Goal: Complete application form

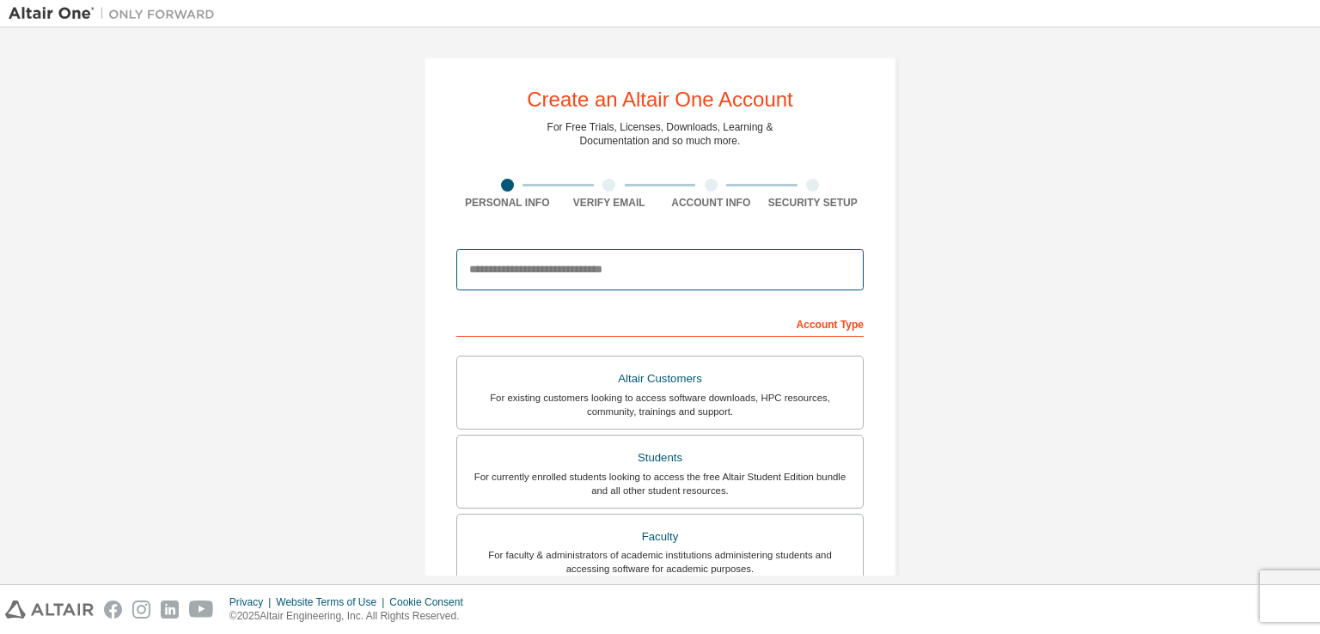
click at [689, 271] on input "email" at bounding box center [659, 269] width 407 height 41
click at [534, 272] on input "**********" at bounding box center [659, 269] width 407 height 41
drag, startPoint x: 476, startPoint y: 268, endPoint x: 466, endPoint y: 269, distance: 9.5
click at [466, 269] on input "**********" at bounding box center [659, 269] width 407 height 41
drag, startPoint x: 498, startPoint y: 268, endPoint x: 538, endPoint y: 274, distance: 40.0
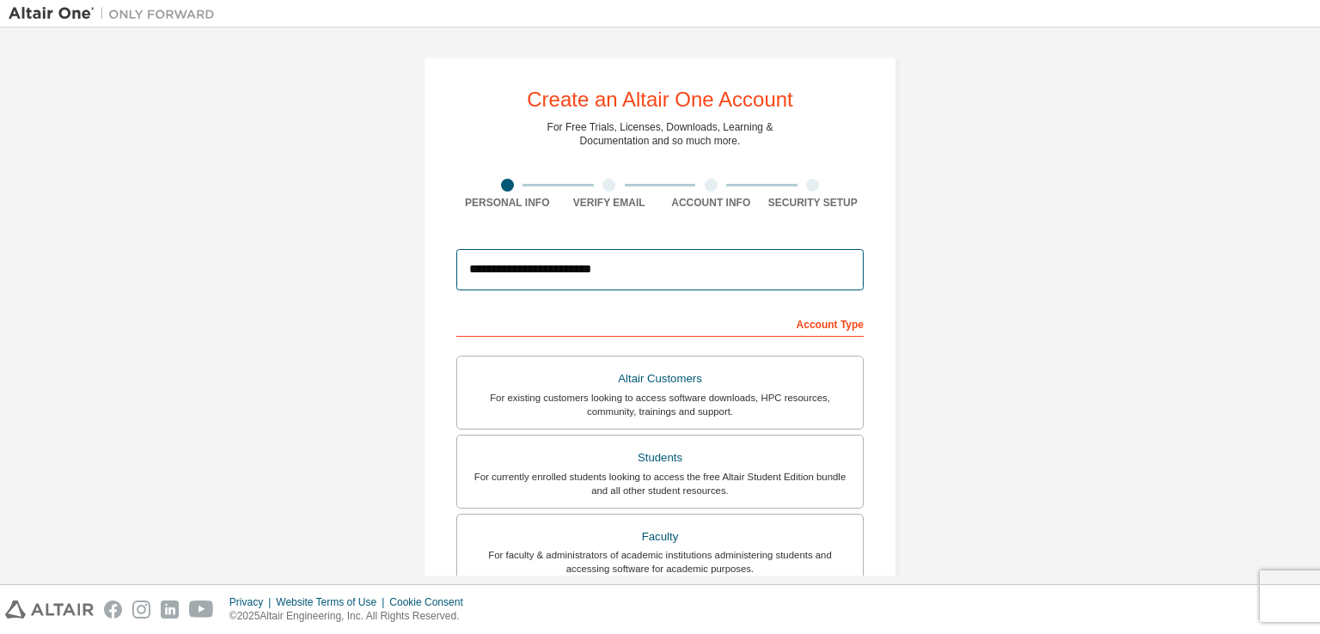
click at [538, 274] on input "**********" at bounding box center [659, 269] width 407 height 41
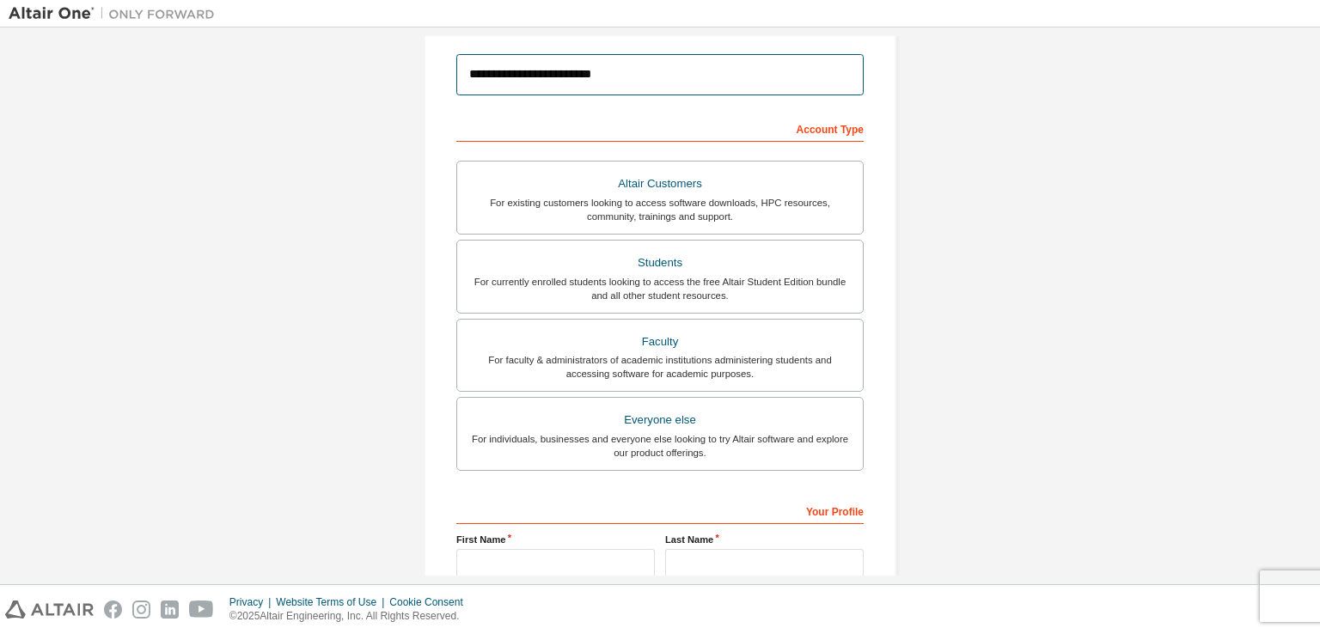
scroll to position [367, 0]
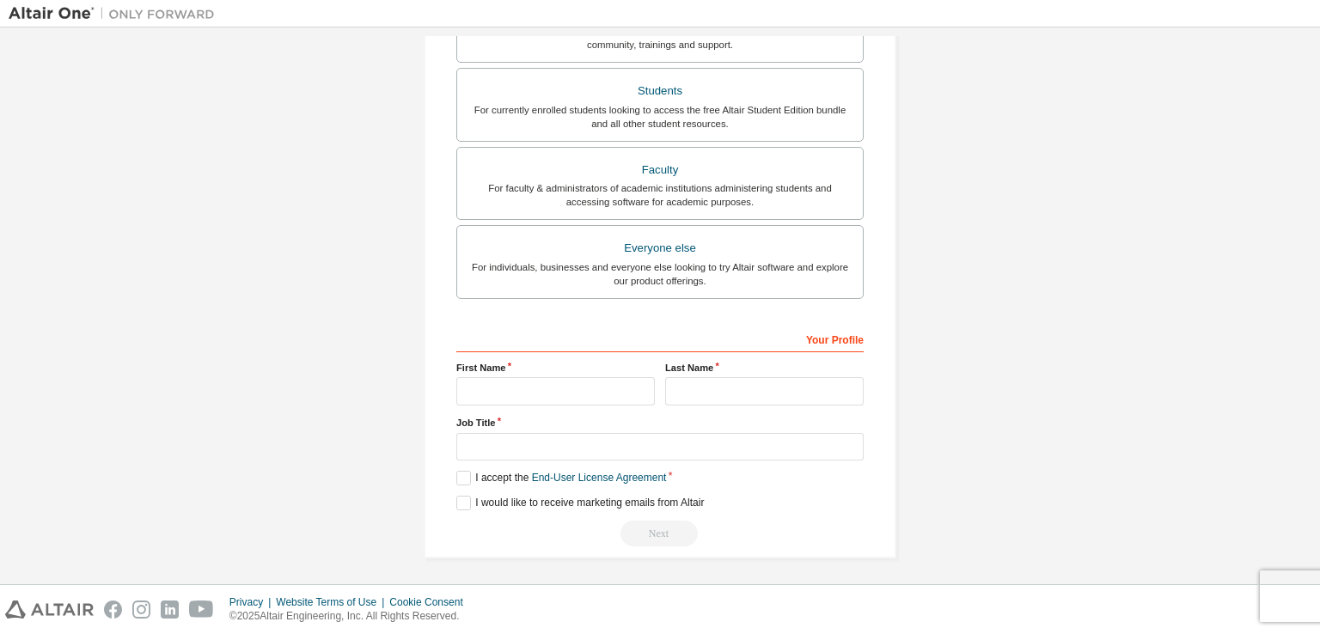
type input "**********"
click at [481, 394] on input "text" at bounding box center [555, 391] width 198 height 28
type input "*****"
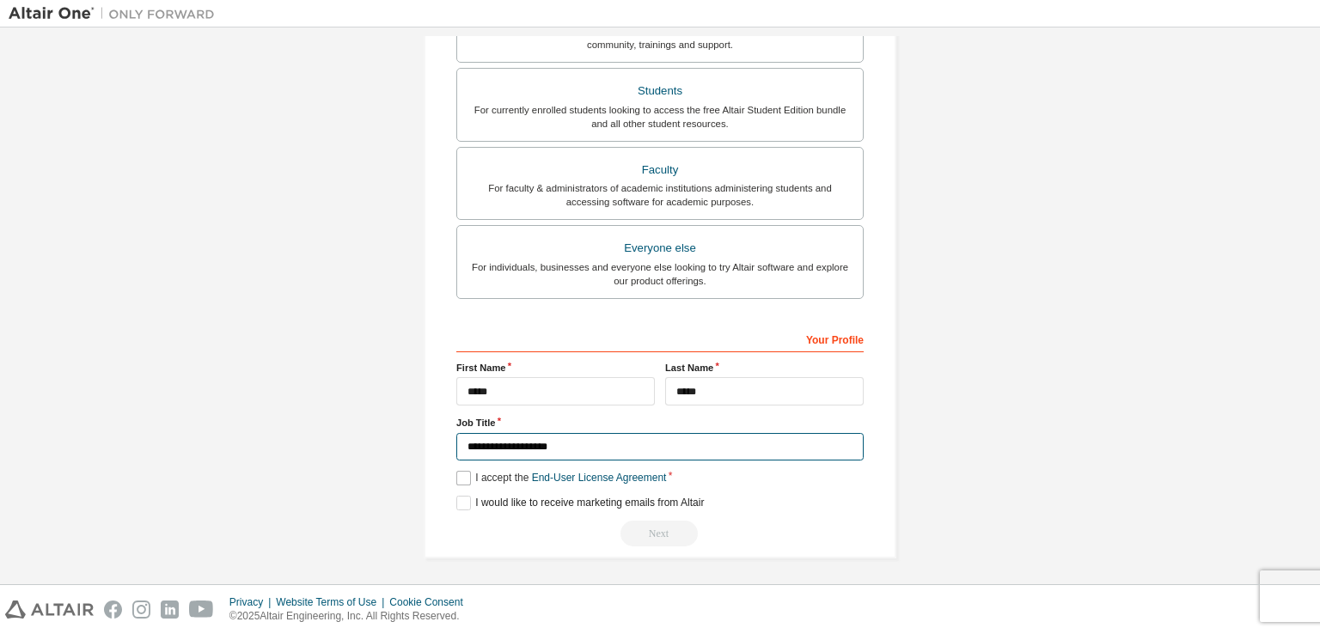
type input "**********"
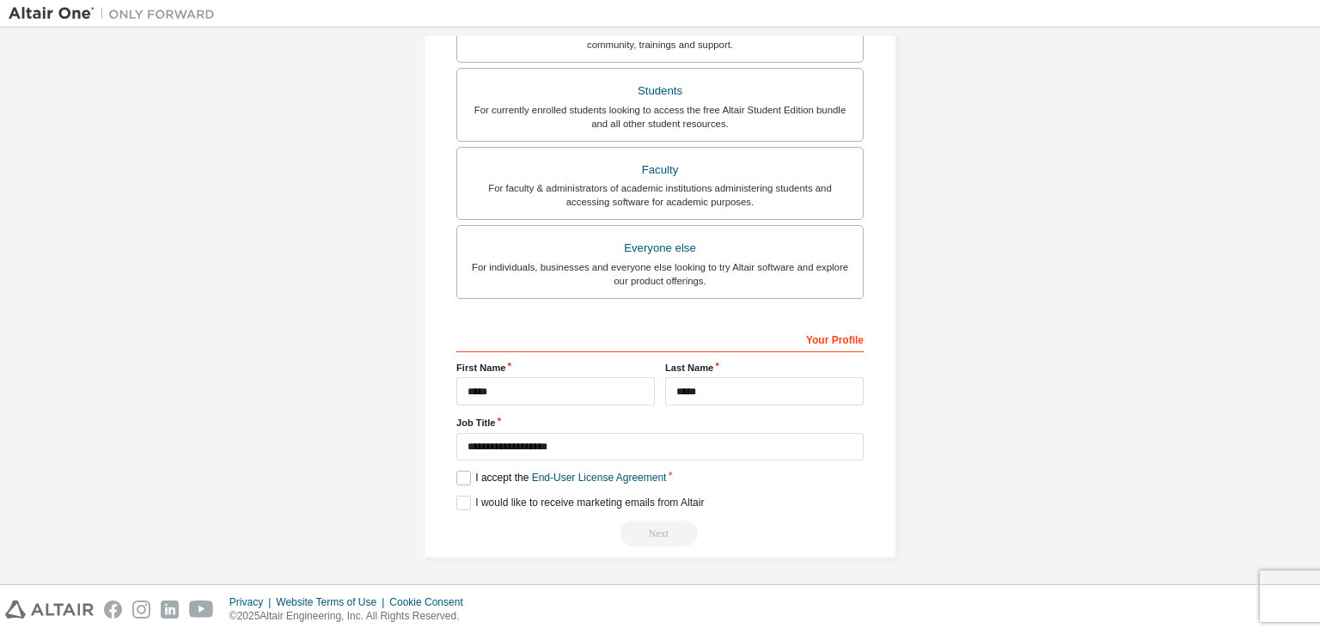
click at [458, 472] on label "I accept the End-User License Agreement" at bounding box center [561, 478] width 210 height 15
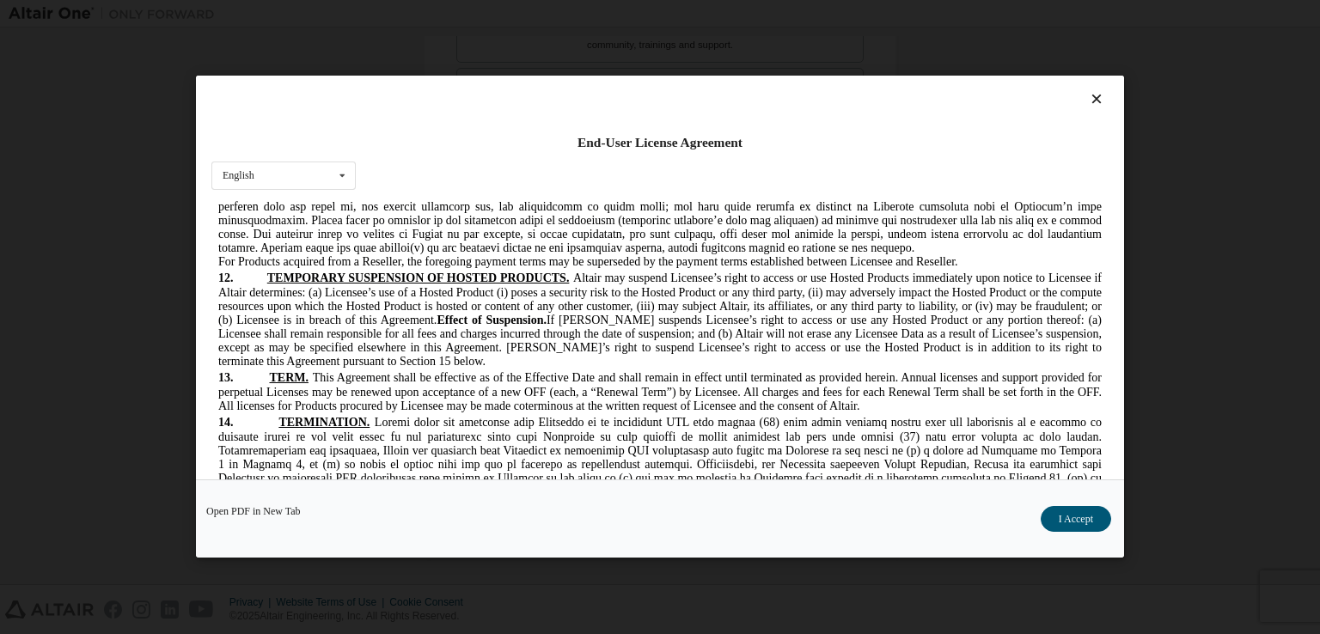
scroll to position [3845, 0]
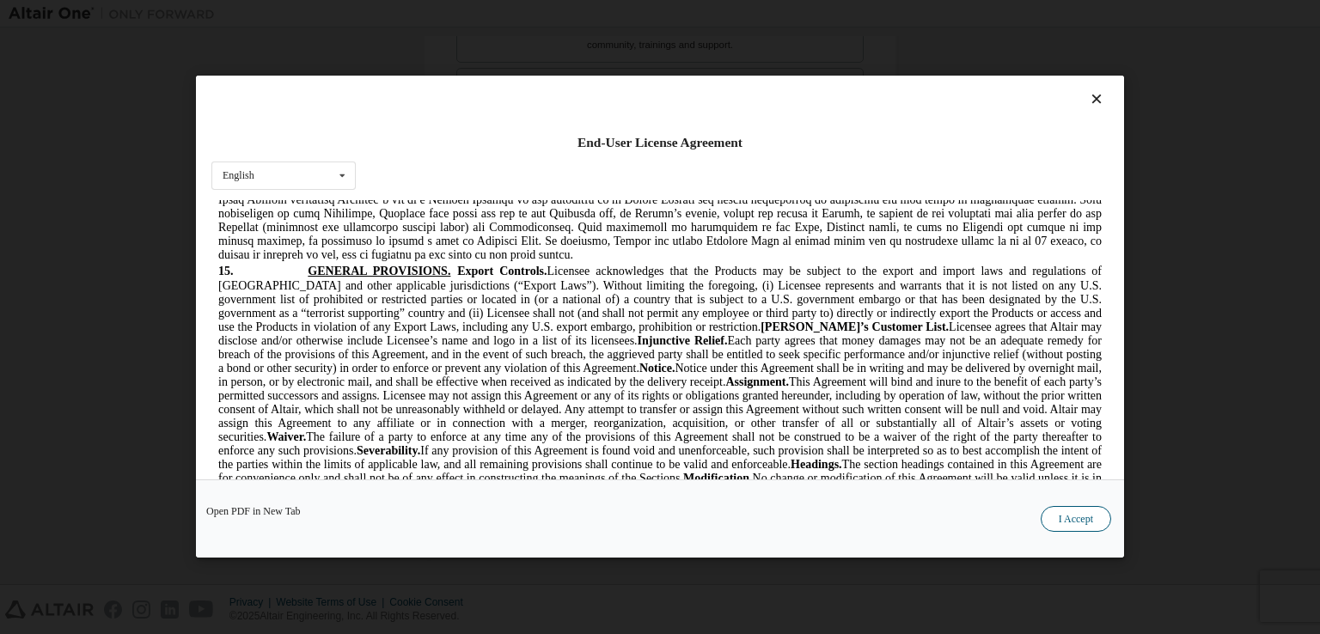
drag, startPoint x: 1072, startPoint y: 533, endPoint x: 1069, endPoint y: 525, distance: 9.3
click at [1072, 533] on div "Open PDF in New Tab I Accept" at bounding box center [660, 519] width 928 height 78
click at [1069, 523] on button "I Accept" at bounding box center [1075, 520] width 70 height 26
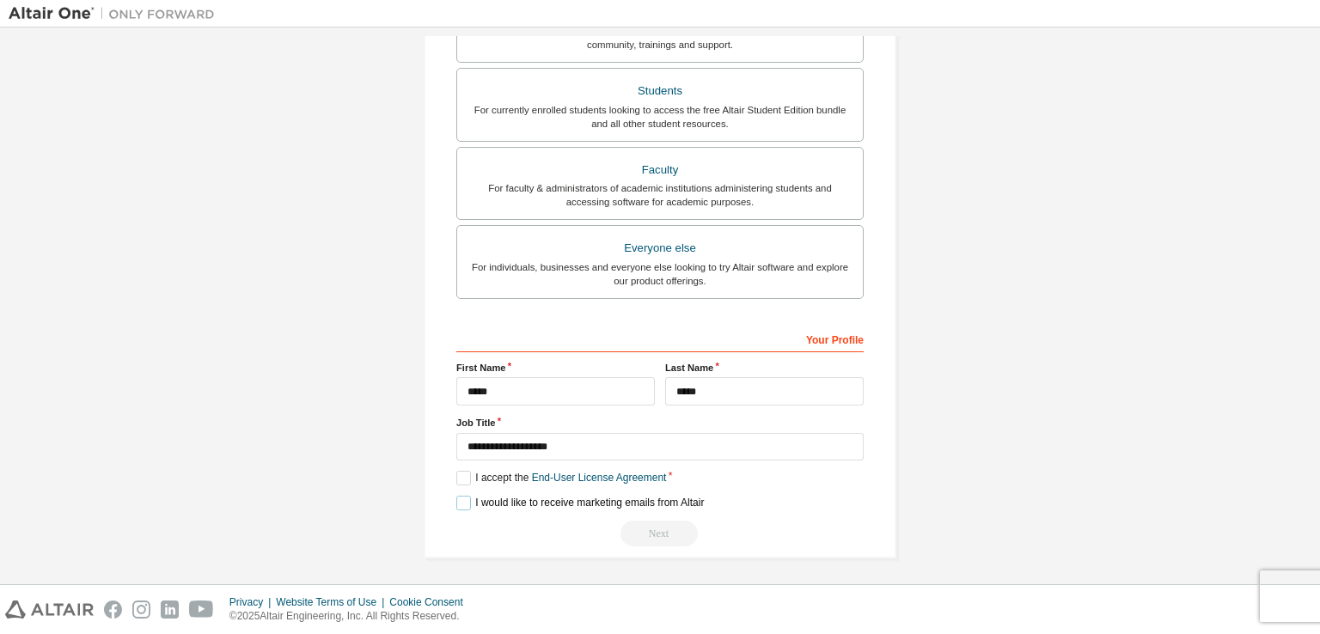
click at [581, 503] on label "I would like to receive marketing emails from Altair" at bounding box center [579, 503] width 247 height 15
click at [661, 526] on div "Next" at bounding box center [659, 534] width 407 height 26
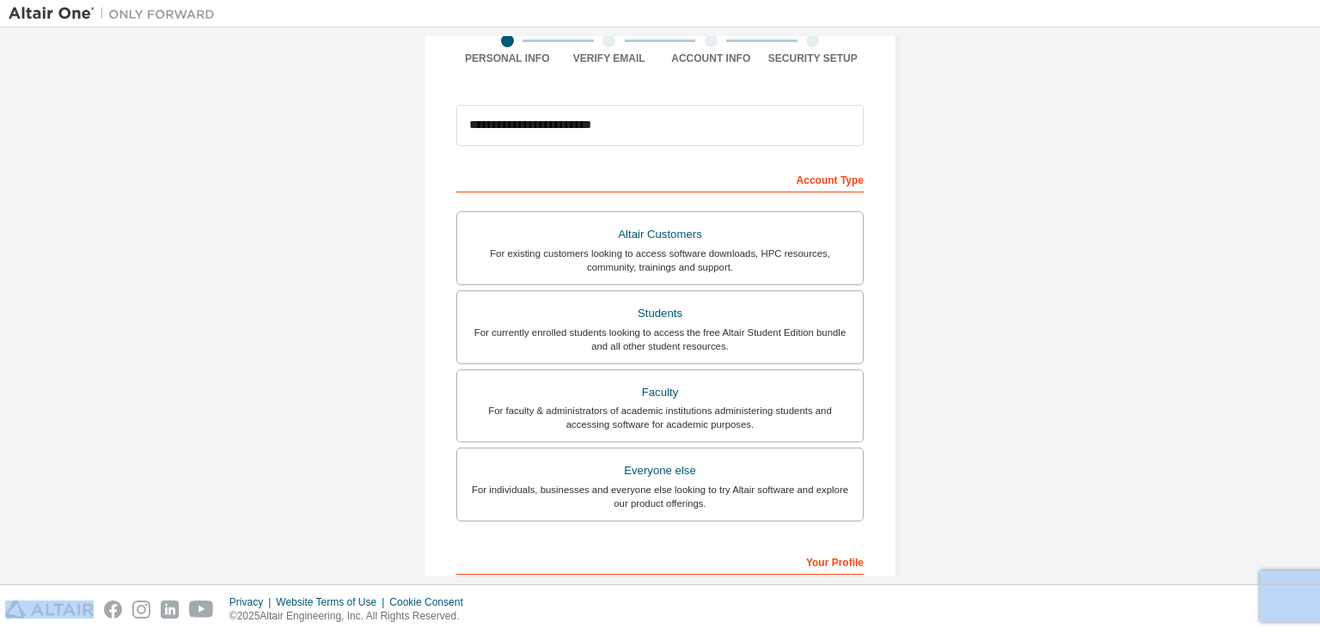
scroll to position [145, 0]
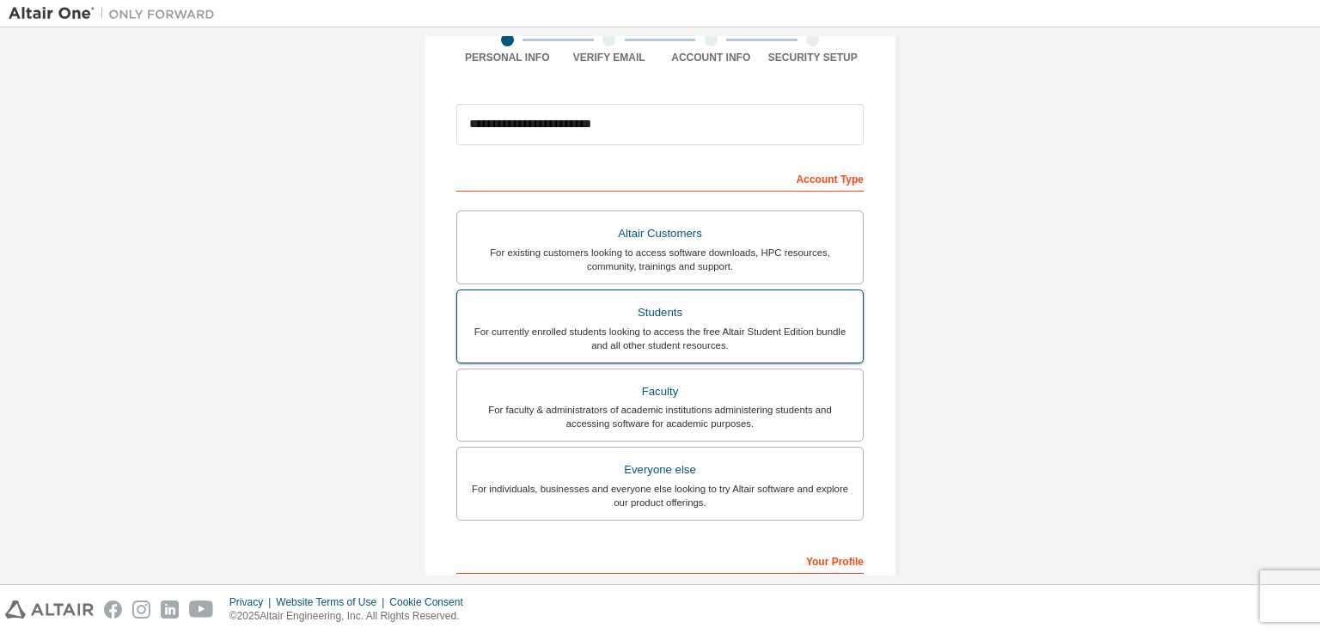
click at [692, 313] on div "Students" at bounding box center [659, 313] width 385 height 24
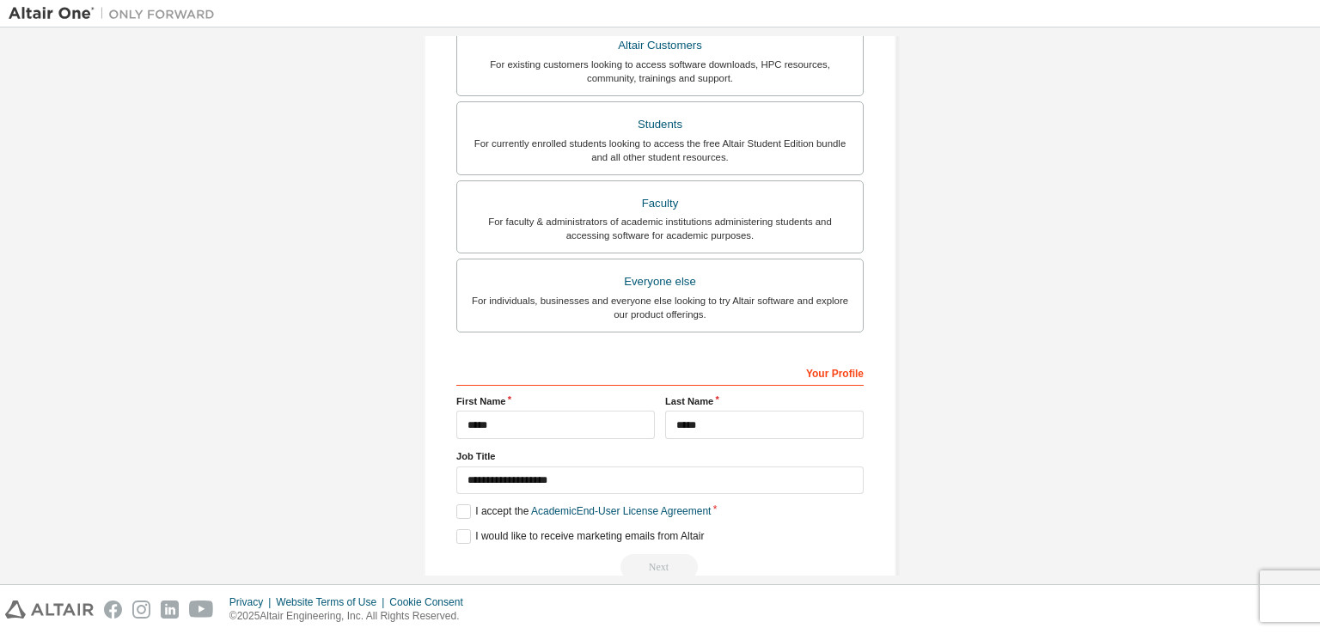
scroll to position [367, 0]
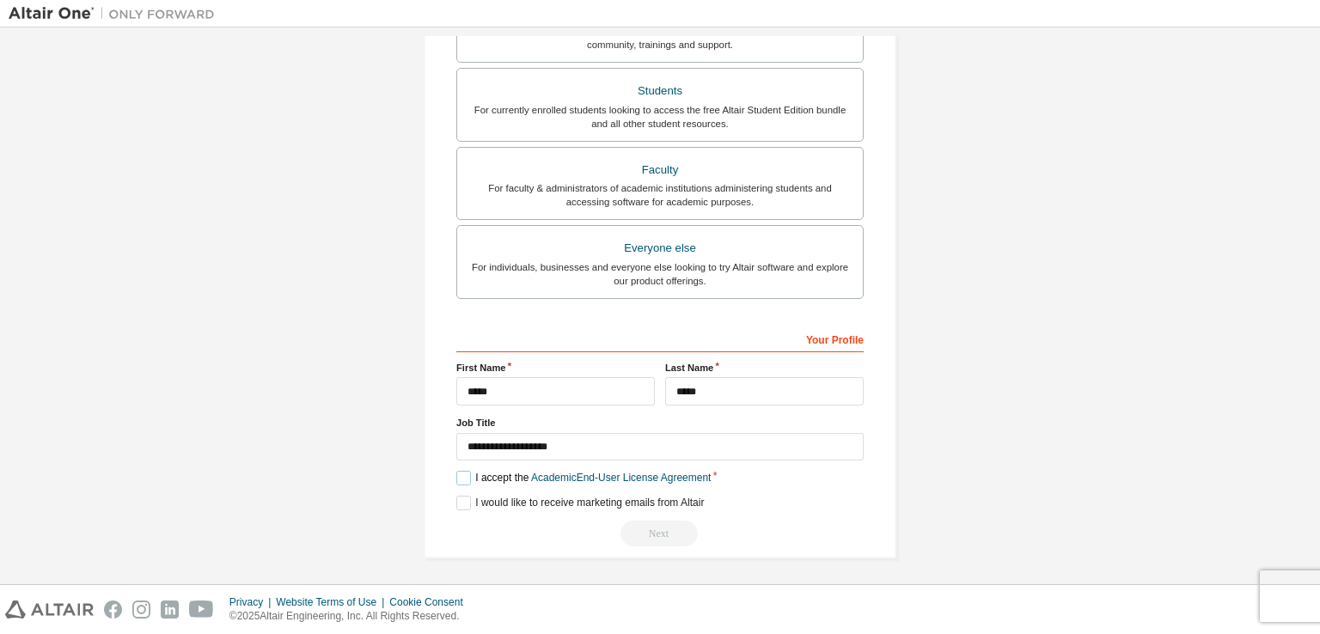
click at [464, 476] on label "I accept the Academic End-User License Agreement" at bounding box center [583, 478] width 254 height 15
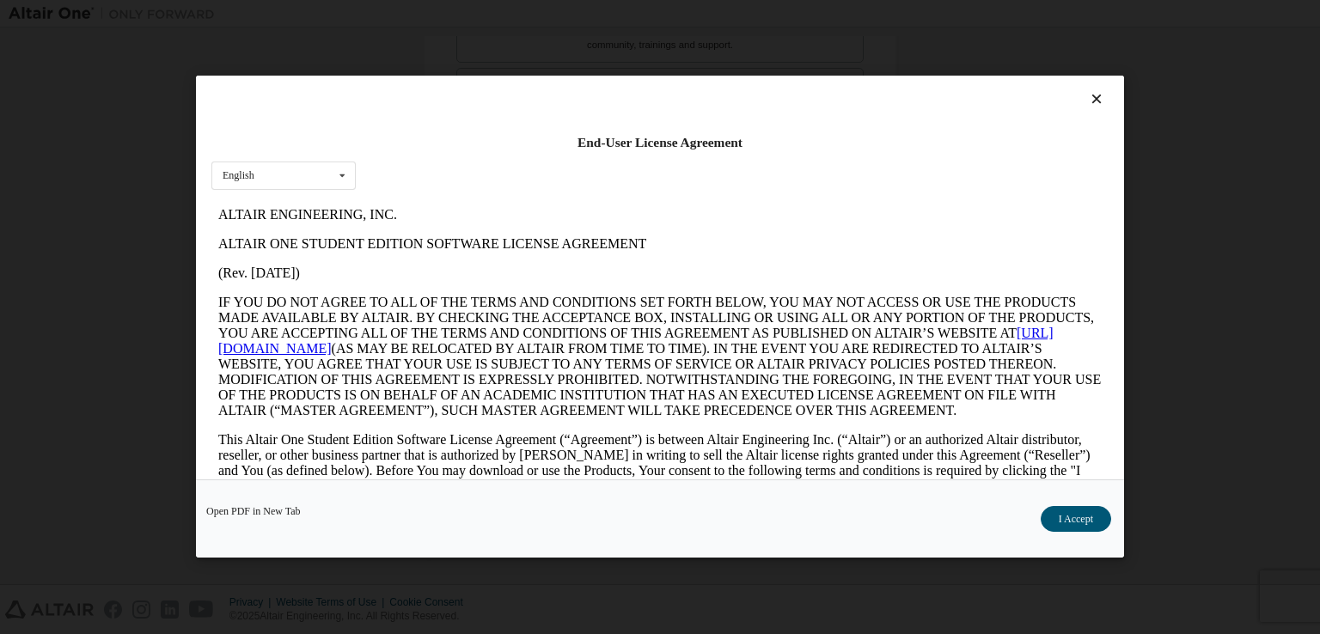
scroll to position [0, 0]
click at [1071, 514] on button "I Accept" at bounding box center [1075, 520] width 70 height 26
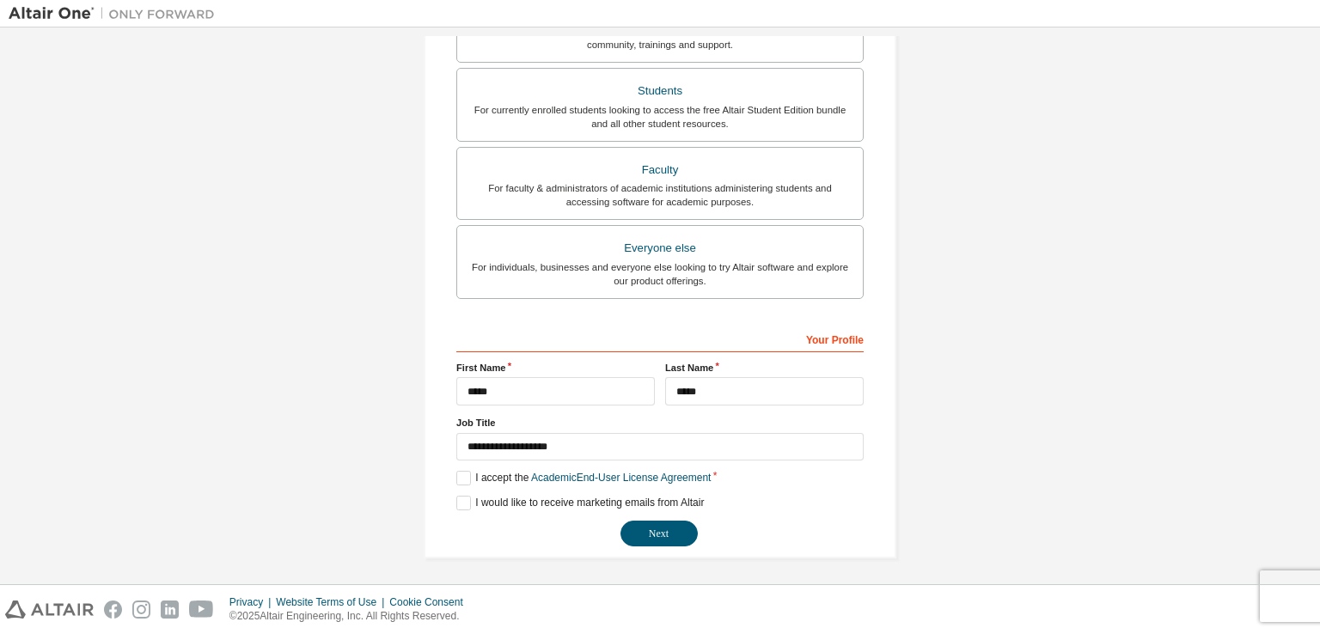
drag, startPoint x: 643, startPoint y: 527, endPoint x: 730, endPoint y: 552, distance: 91.1
click at [730, 552] on div "**********" at bounding box center [660, 124] width 472 height 869
click at [658, 533] on button "Next" at bounding box center [658, 534] width 77 height 26
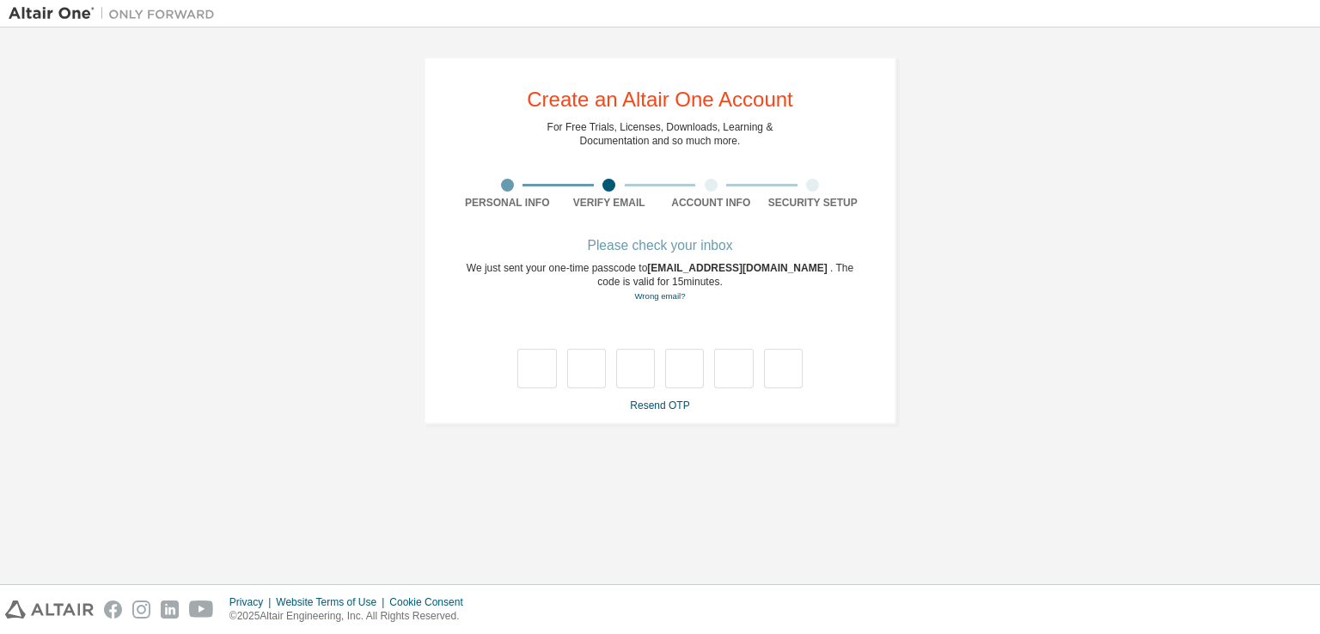
type input "*"
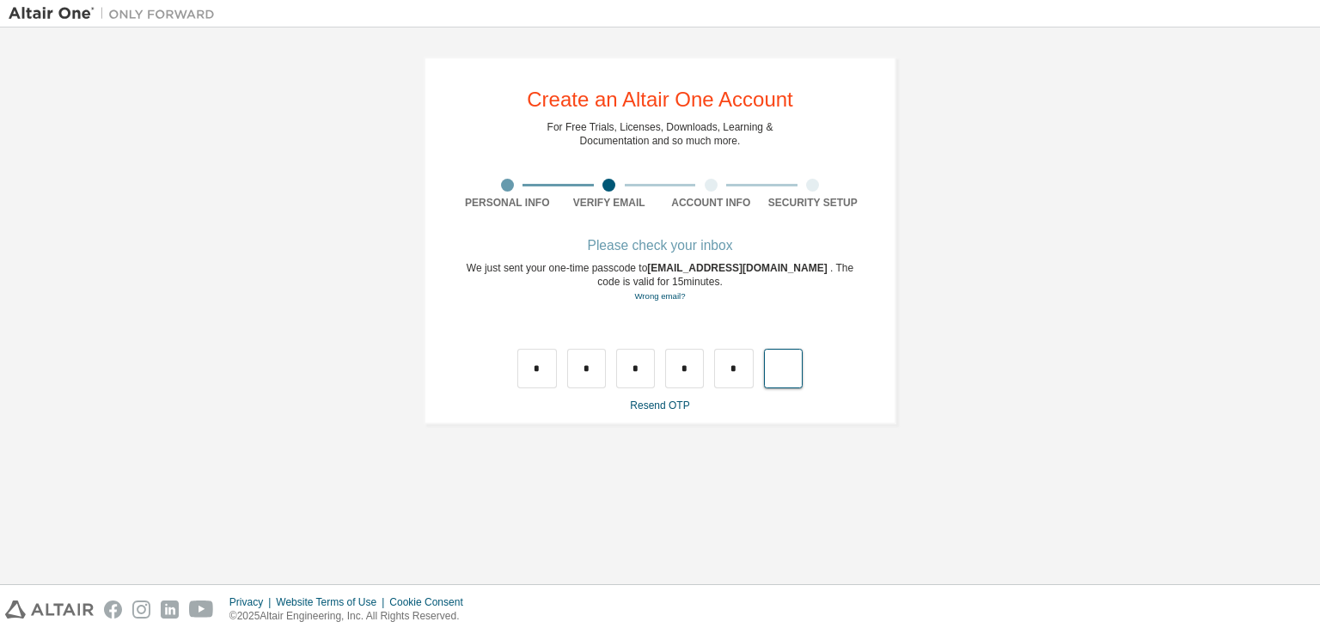
type input "*"
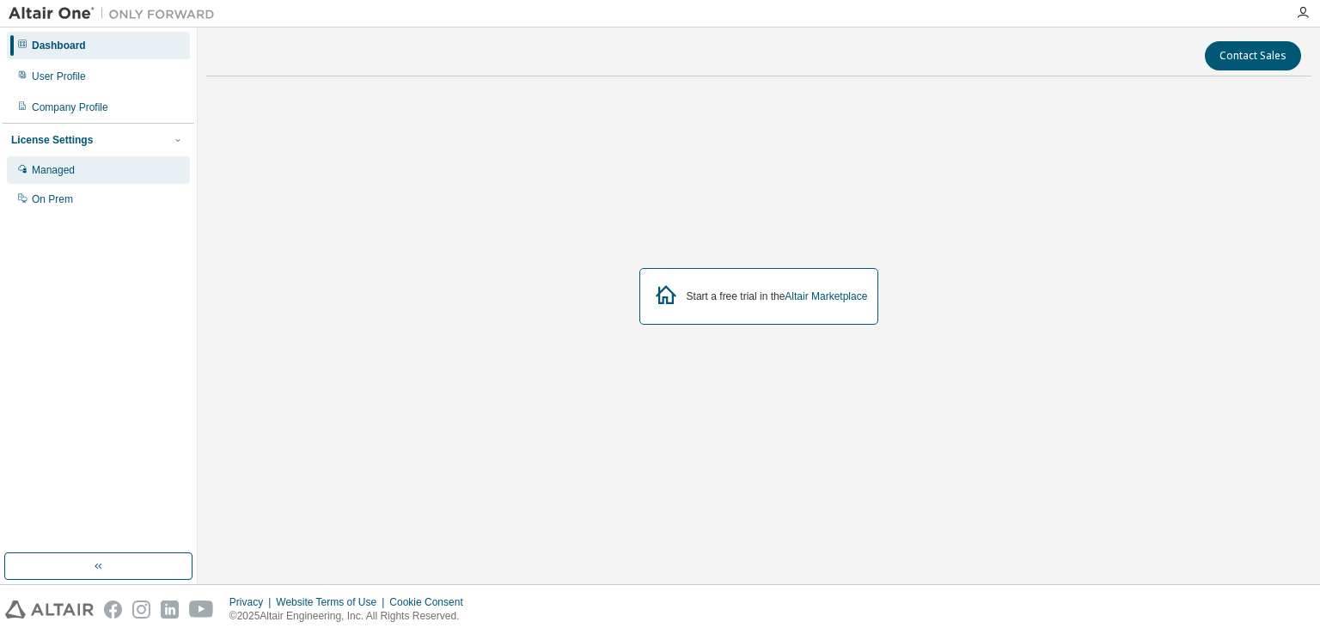
click at [75, 176] on div "Managed" at bounding box center [98, 169] width 183 height 27
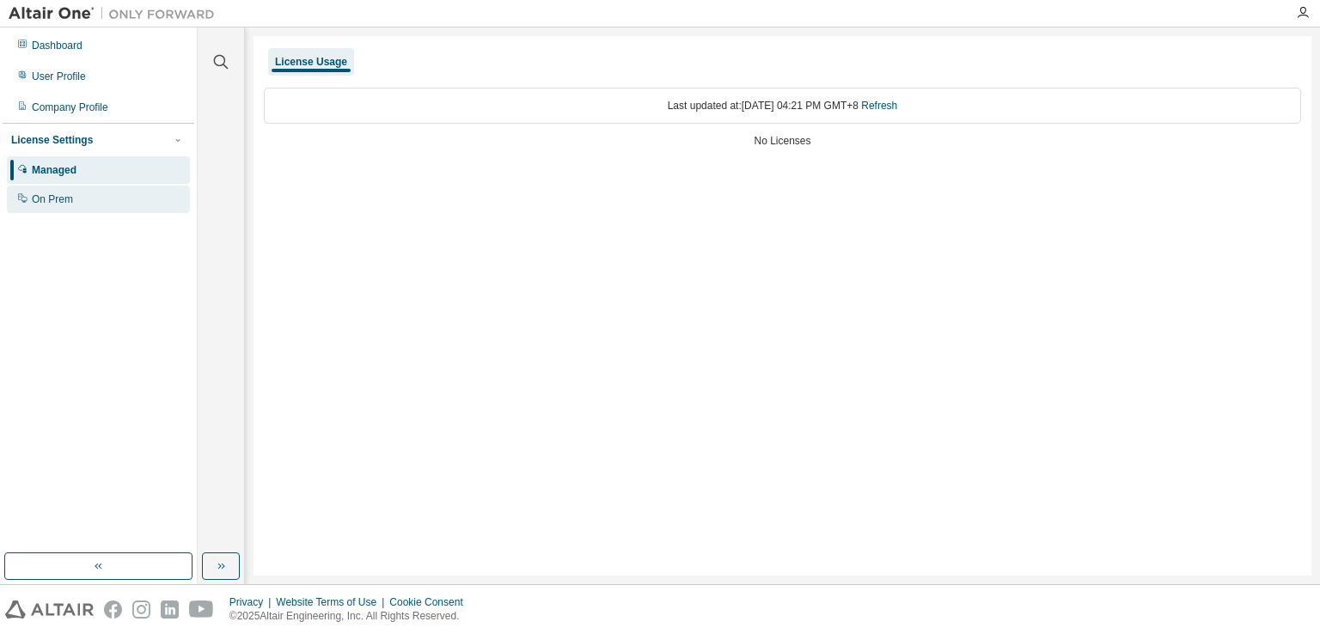
click at [60, 205] on div "On Prem" at bounding box center [52, 199] width 41 height 14
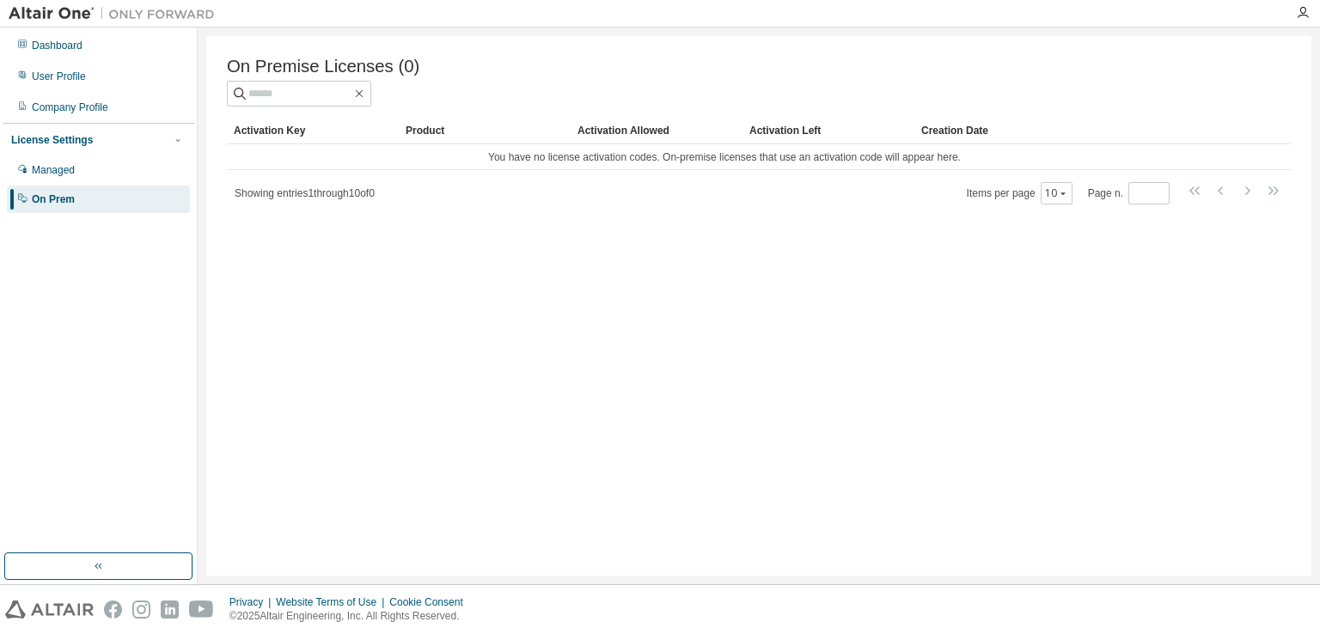
click at [74, 137] on div "License Settings" at bounding box center [52, 140] width 82 height 14
click at [58, 35] on div "Dashboard" at bounding box center [98, 45] width 183 height 27
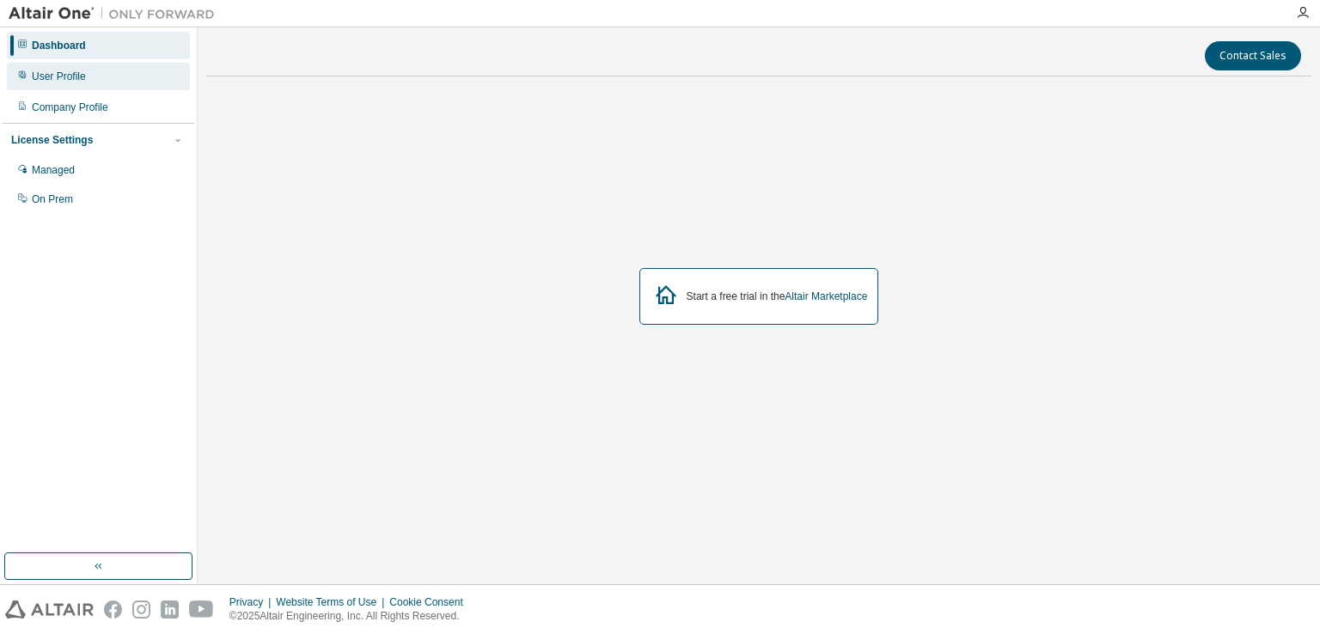
click at [68, 79] on div "User Profile" at bounding box center [59, 77] width 54 height 14
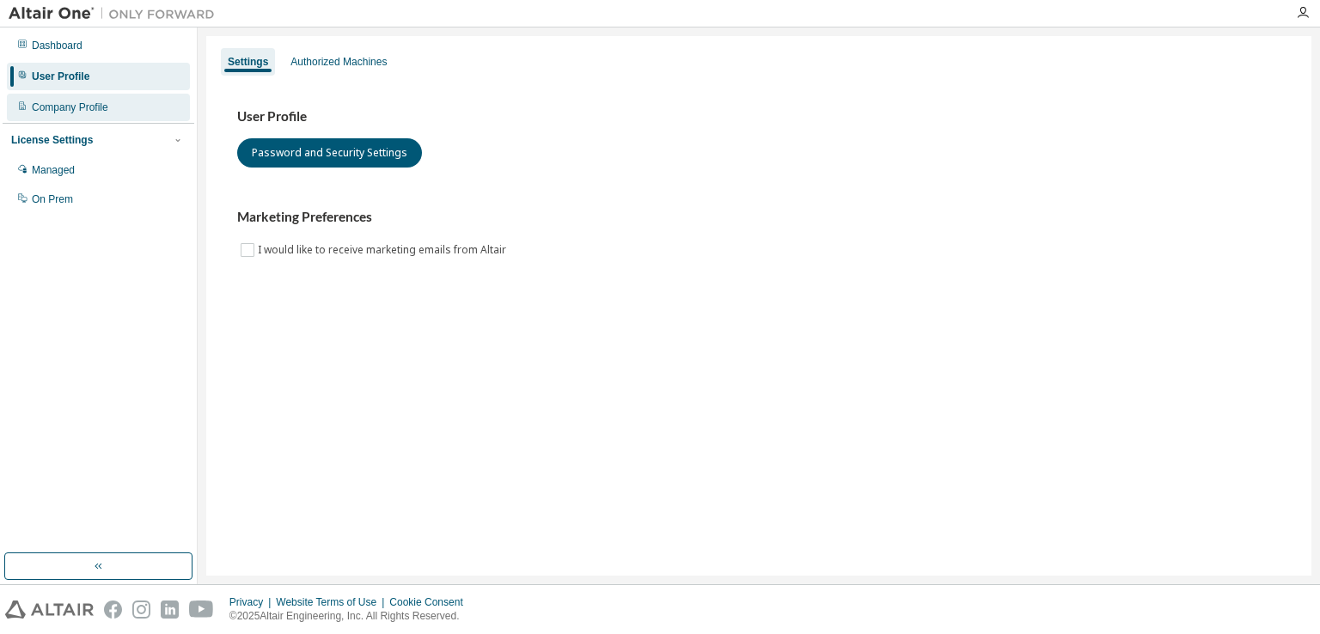
click at [66, 109] on div "Company Profile" at bounding box center [70, 108] width 76 height 14
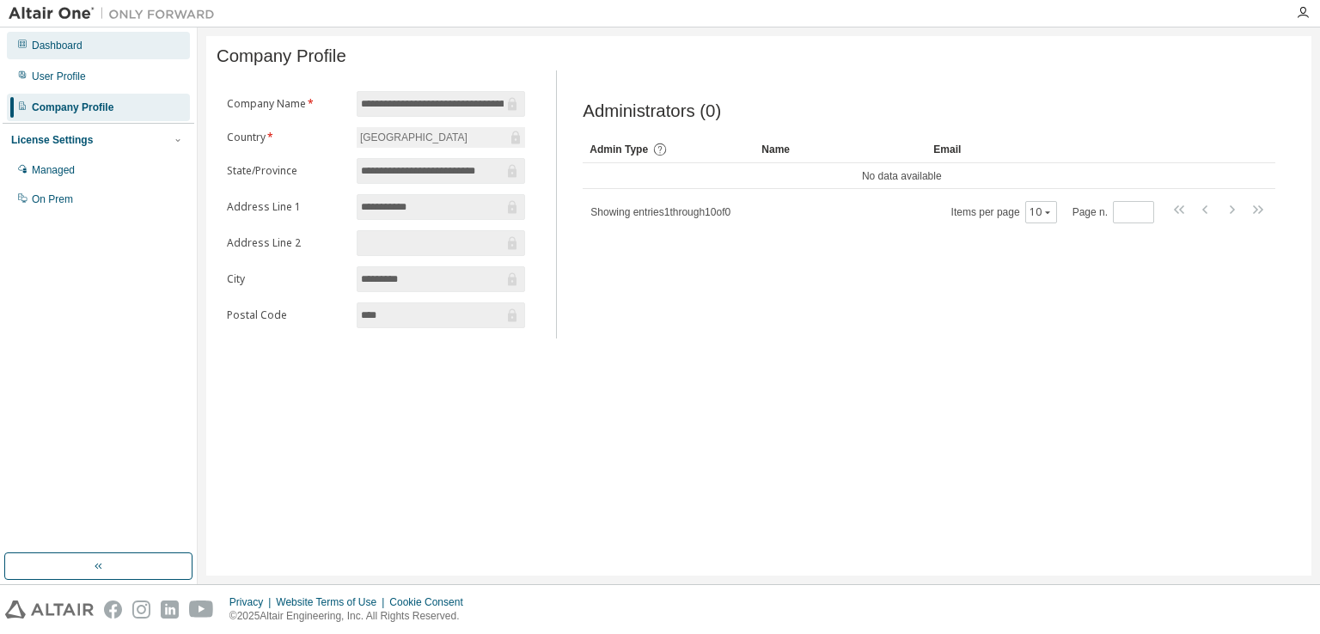
drag, startPoint x: 100, startPoint y: 44, endPoint x: 61, endPoint y: 56, distance: 40.5
click at [61, 56] on div "Dashboard" at bounding box center [98, 45] width 183 height 27
